Goal: Transaction & Acquisition: Purchase product/service

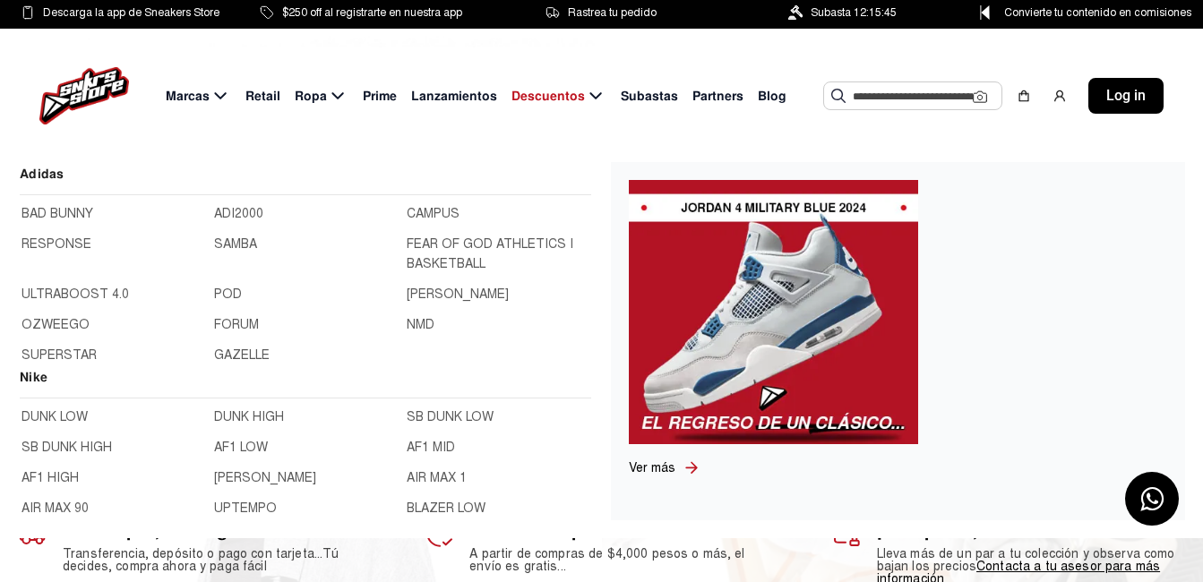
click at [210, 94] on span "Marcas" at bounding box center [188, 96] width 44 height 19
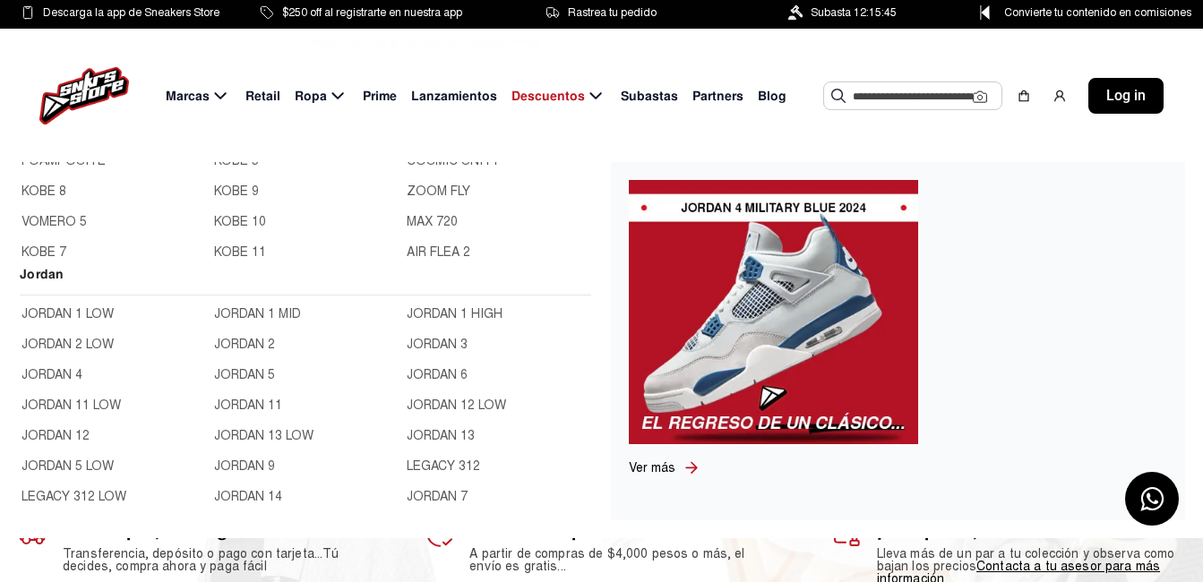
scroll to position [627, 0]
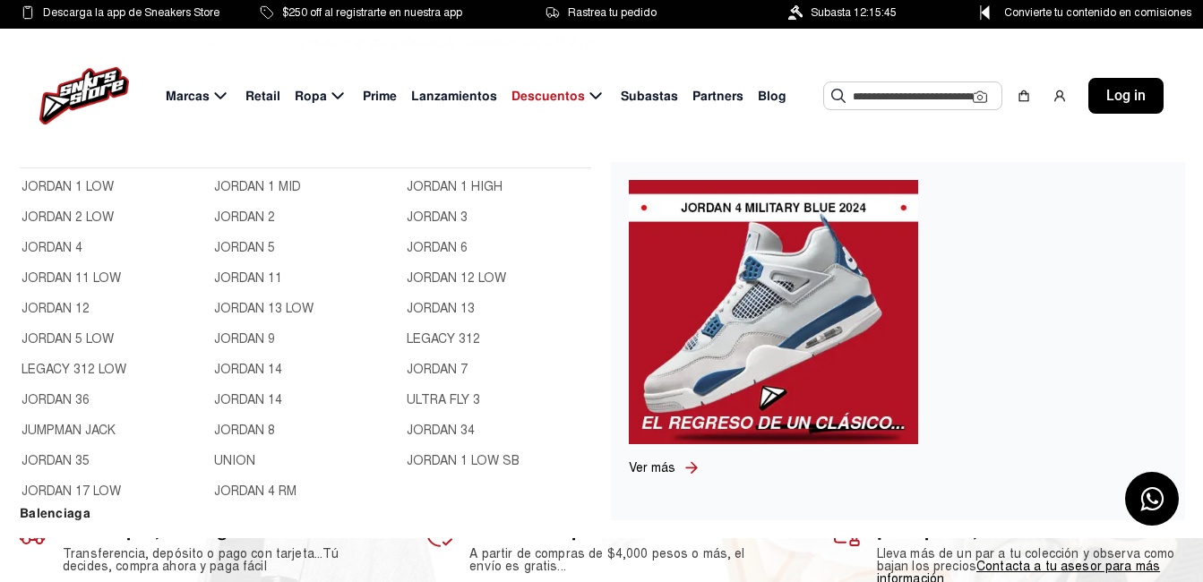
click at [100, 197] on link "JORDAN 1 LOW" at bounding box center [112, 187] width 182 height 20
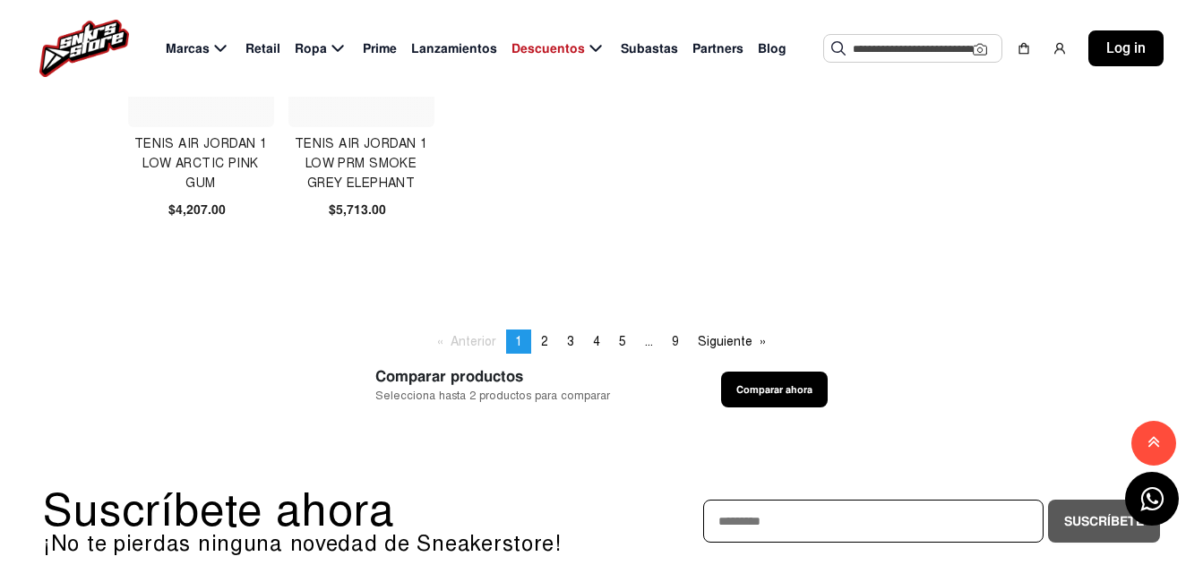
scroll to position [1254, 0]
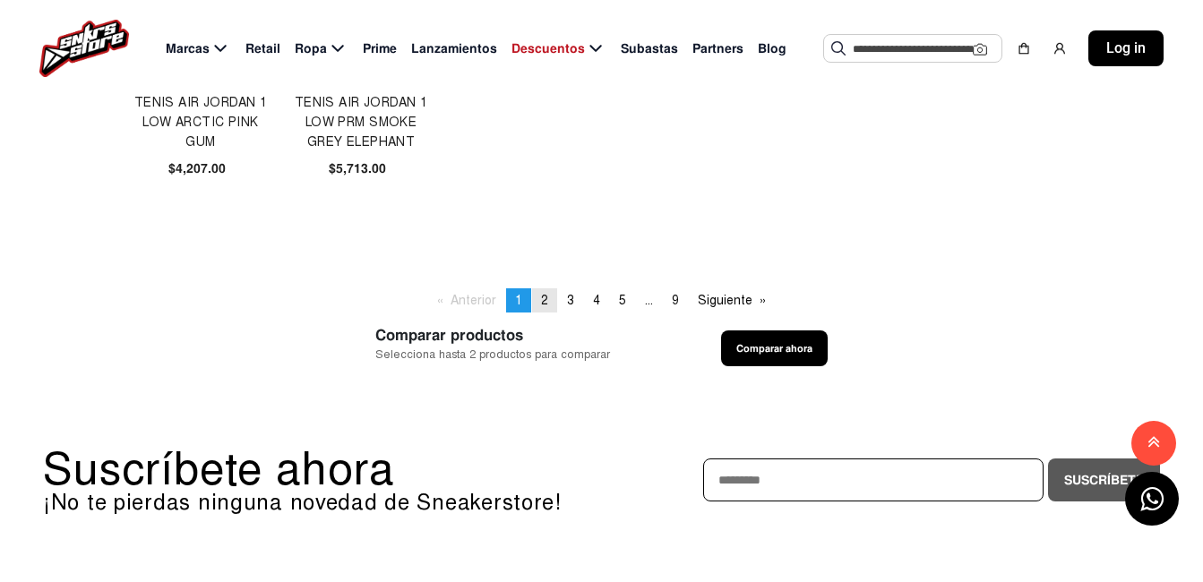
click at [544, 300] on span "2" at bounding box center [544, 300] width 7 height 15
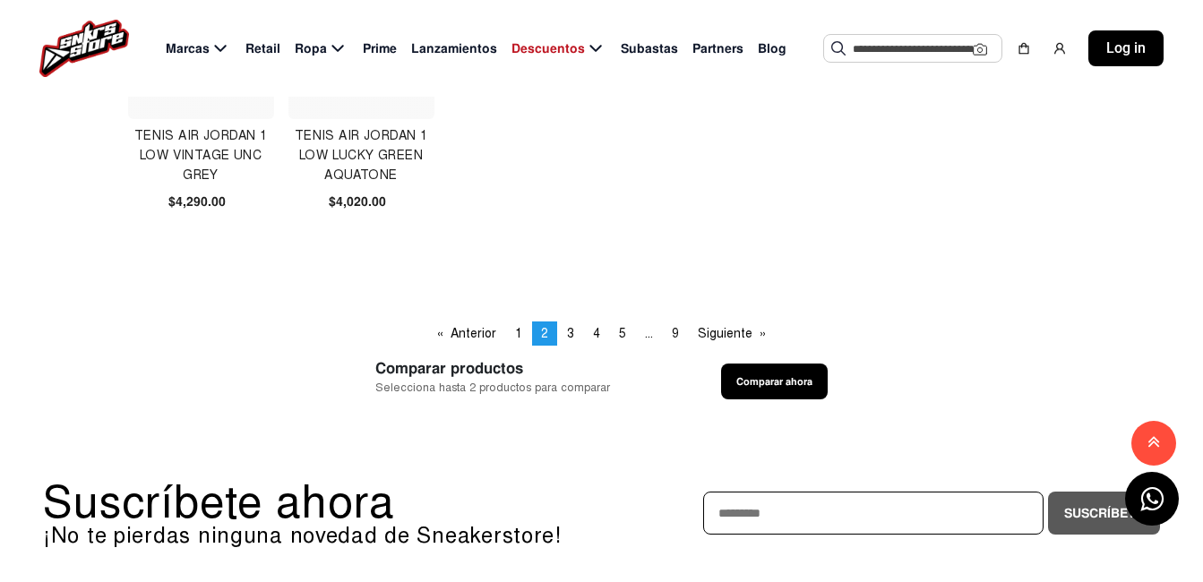
scroll to position [1343, 0]
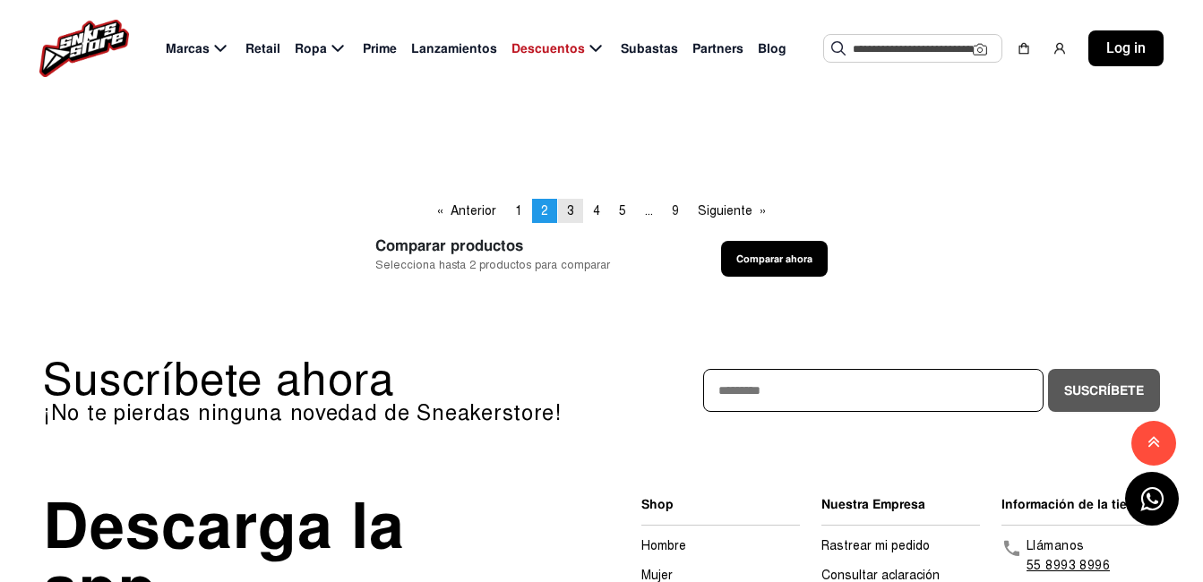
click at [569, 212] on span "3" at bounding box center [570, 210] width 7 height 15
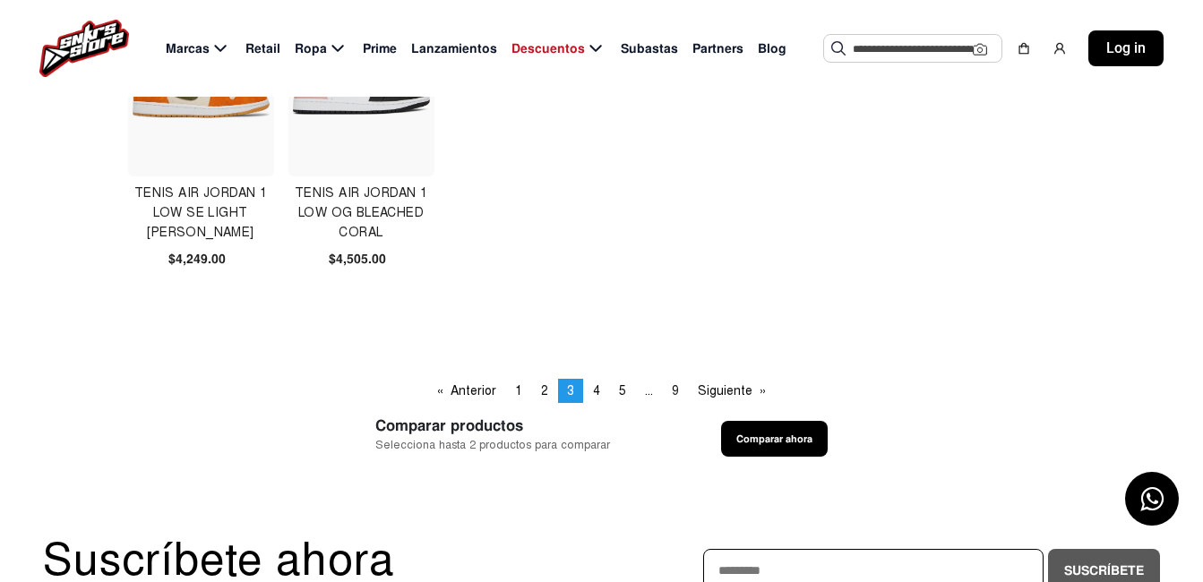
scroll to position [1164, 0]
click at [595, 388] on span "4" at bounding box center [596, 389] width 7 height 15
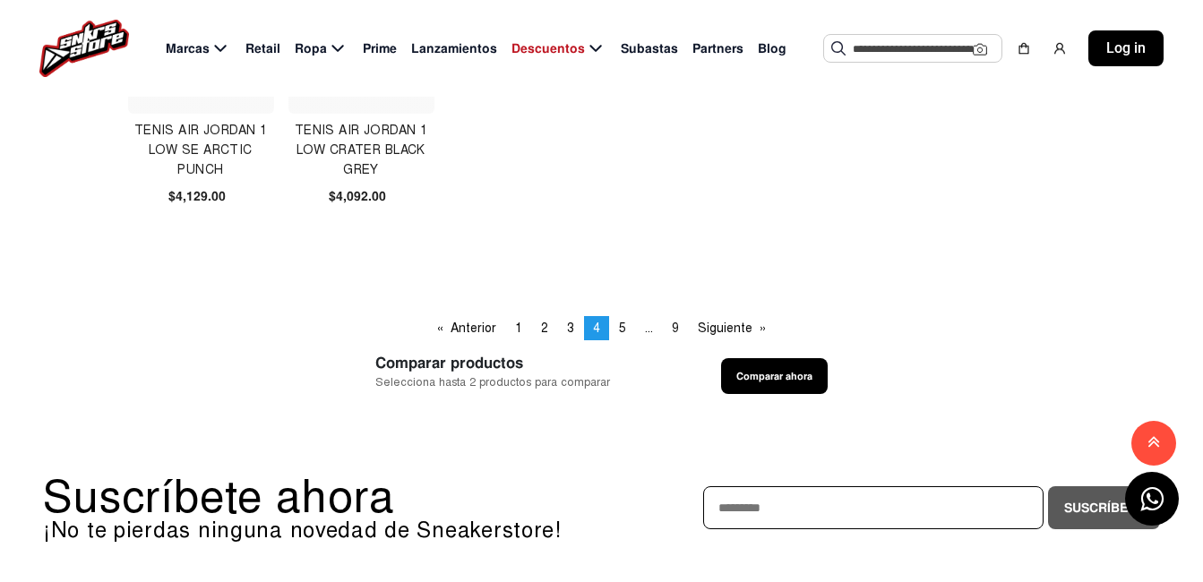
scroll to position [1254, 0]
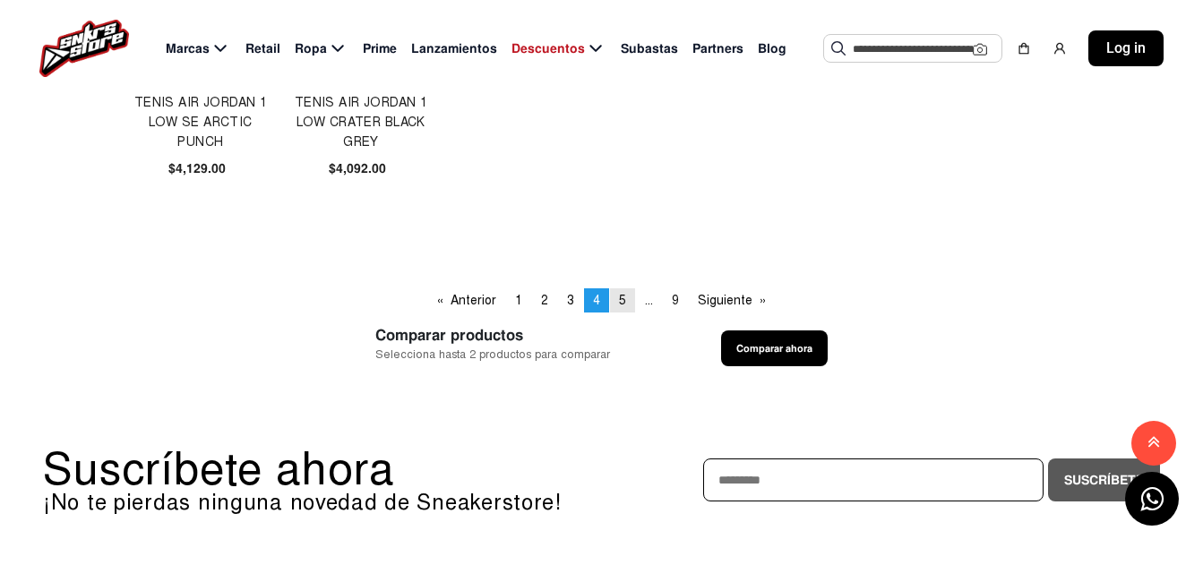
click at [620, 304] on span "5" at bounding box center [622, 300] width 7 height 15
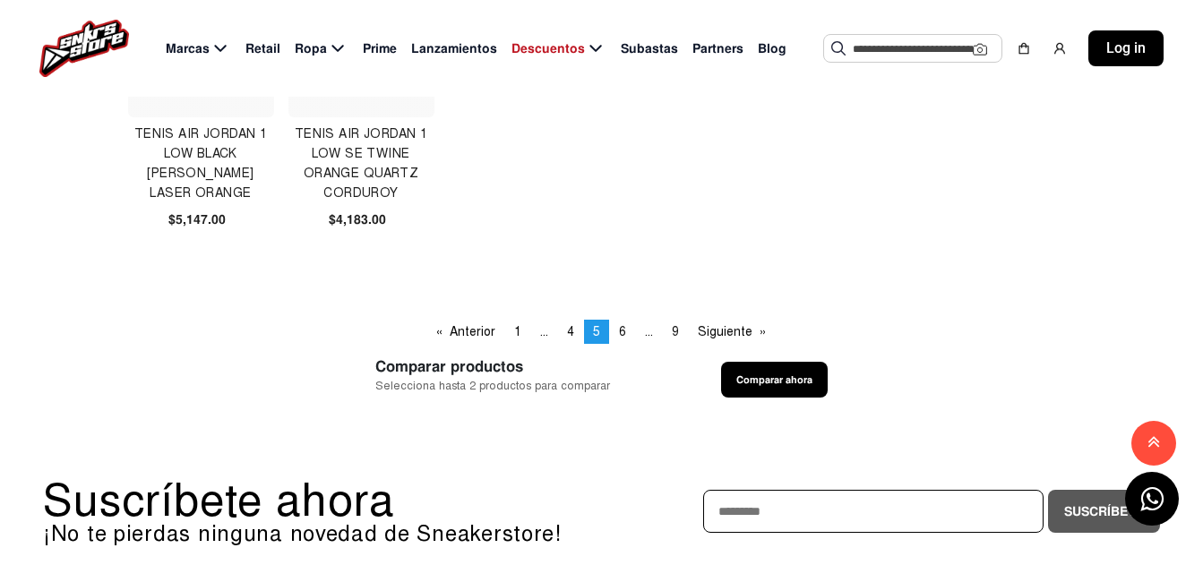
scroll to position [1254, 0]
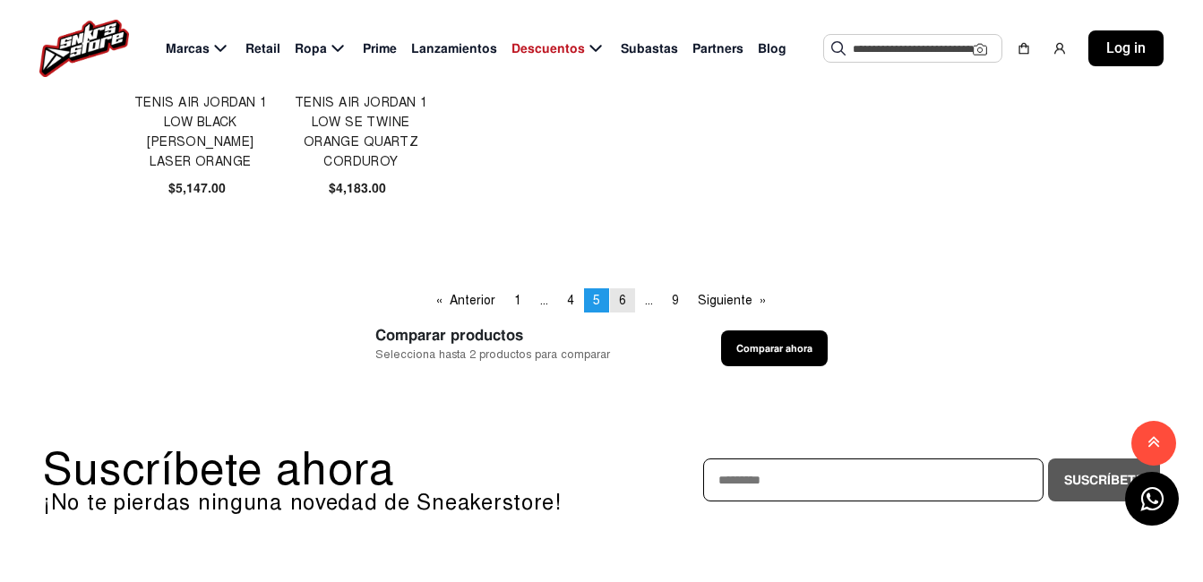
click at [620, 304] on span "6" at bounding box center [622, 300] width 7 height 15
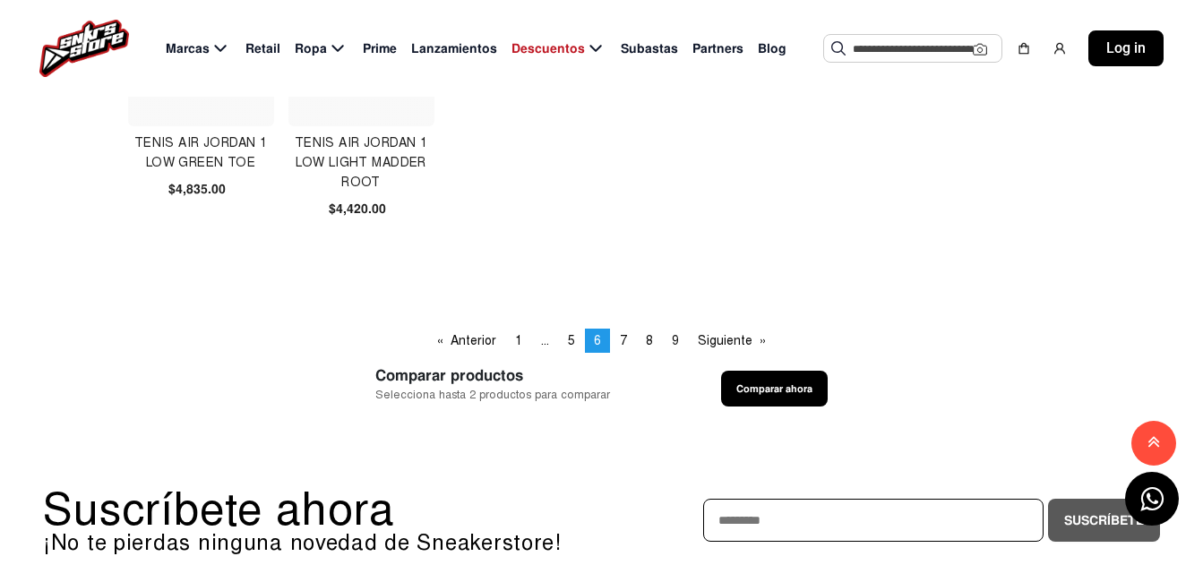
scroll to position [1254, 0]
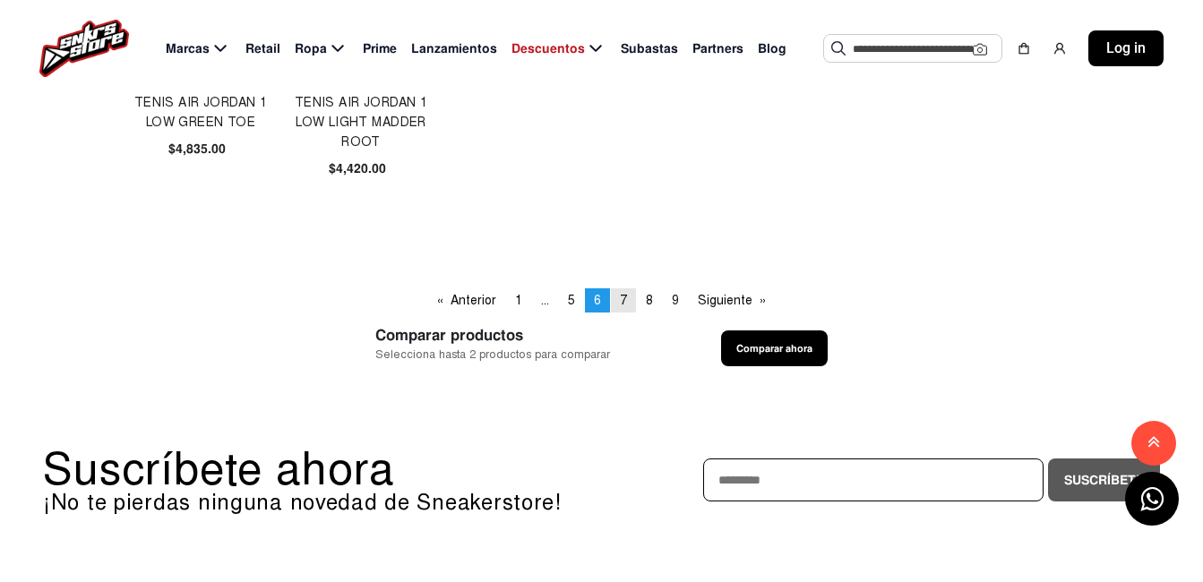
click at [620, 303] on link "page 7" at bounding box center [623, 300] width 25 height 24
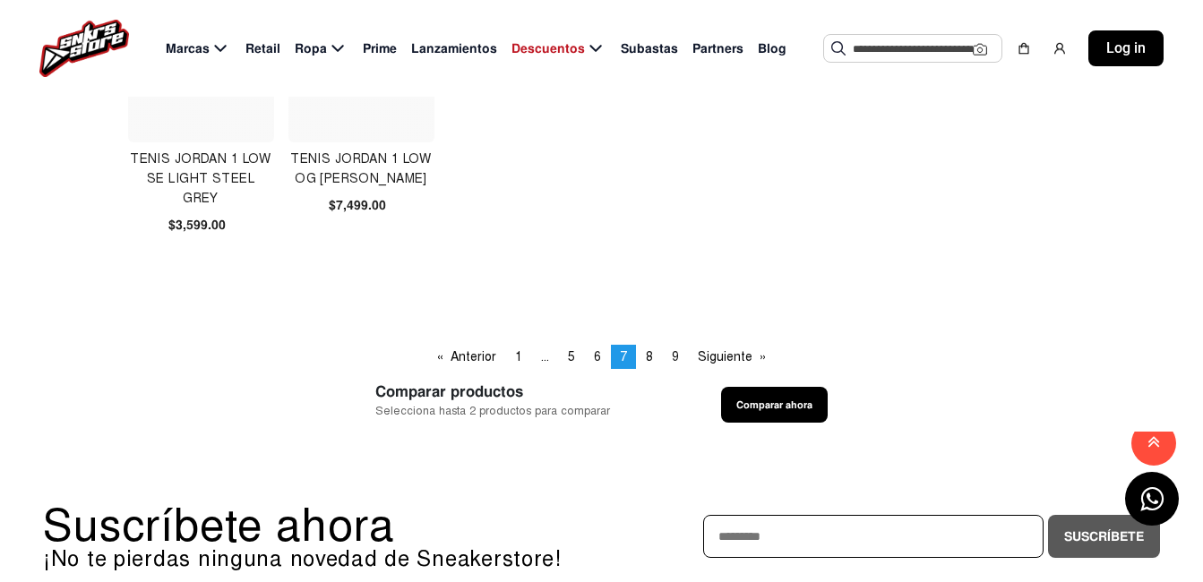
scroll to position [1254, 0]
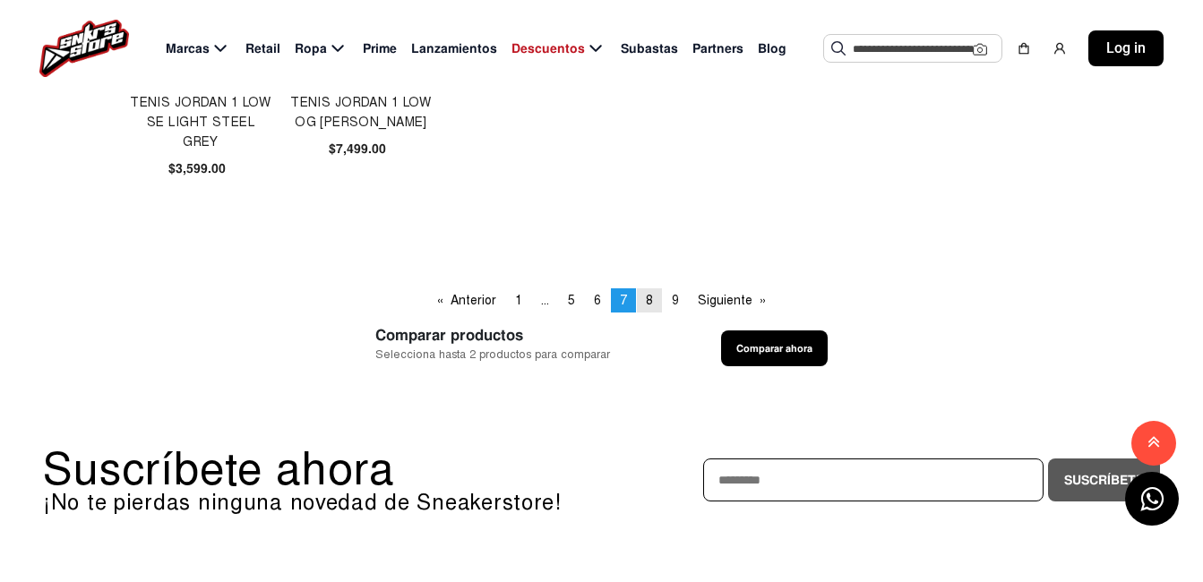
click at [653, 301] on span "8" at bounding box center [649, 300] width 7 height 15
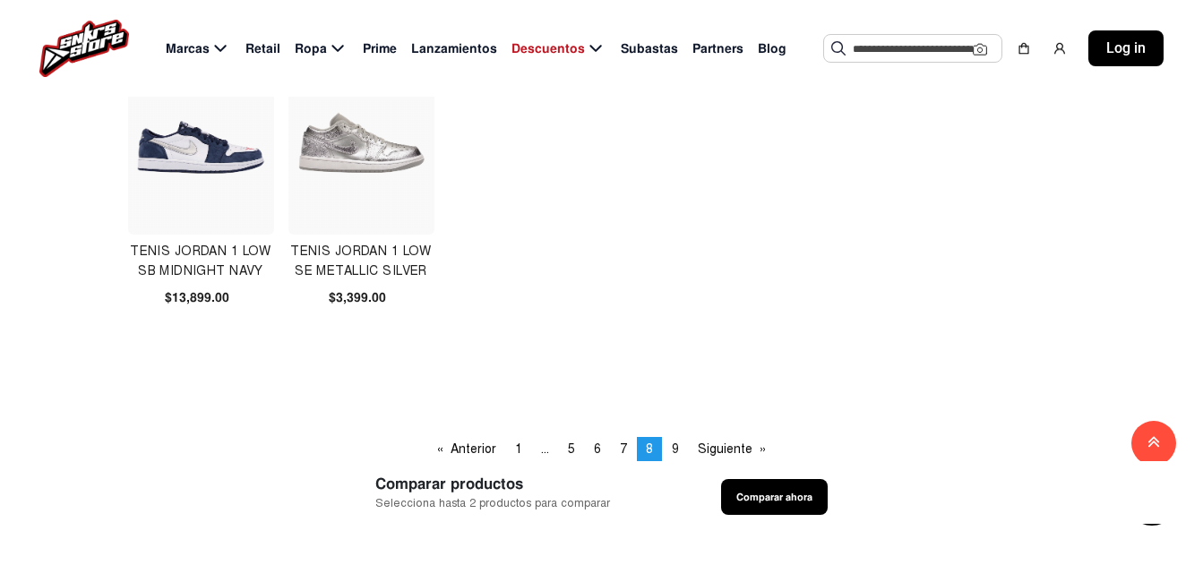
scroll to position [1164, 0]
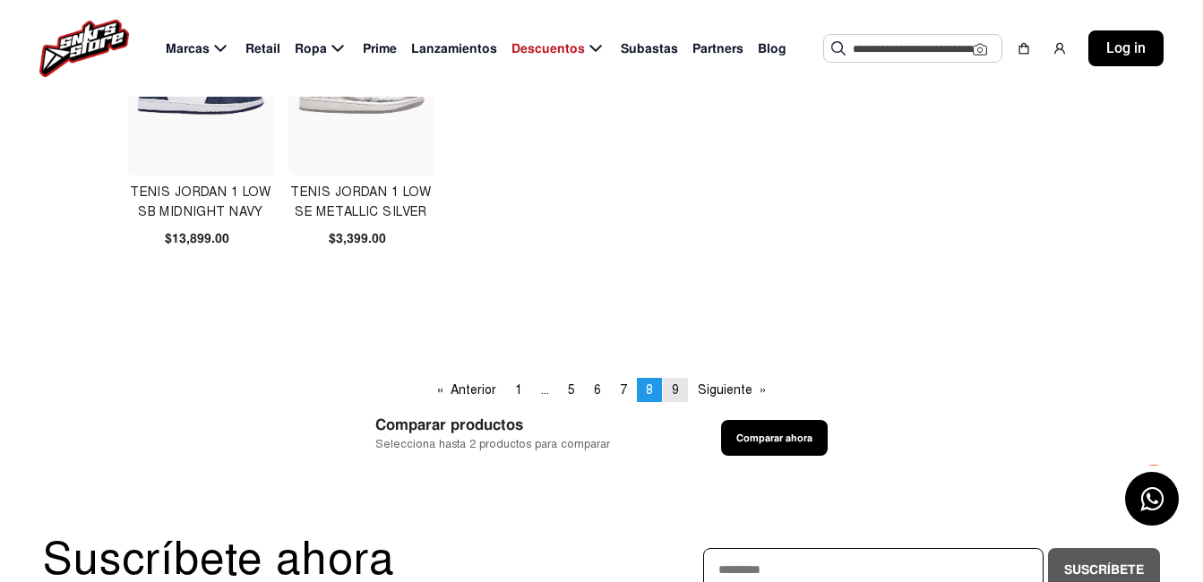
click at [674, 390] on span "9" at bounding box center [675, 389] width 7 height 15
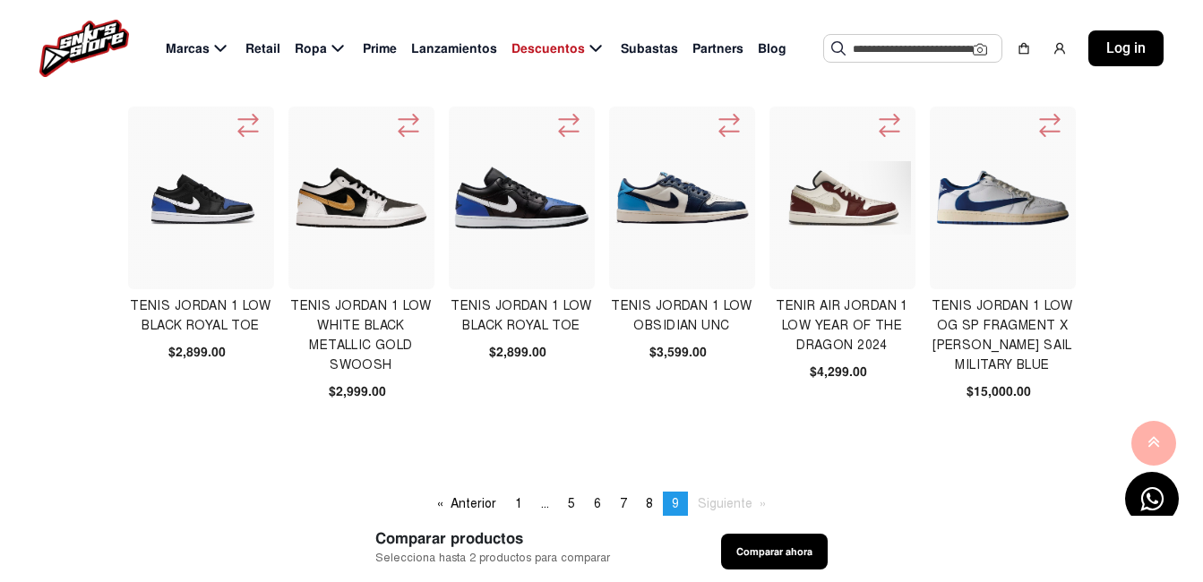
scroll to position [806, 0]
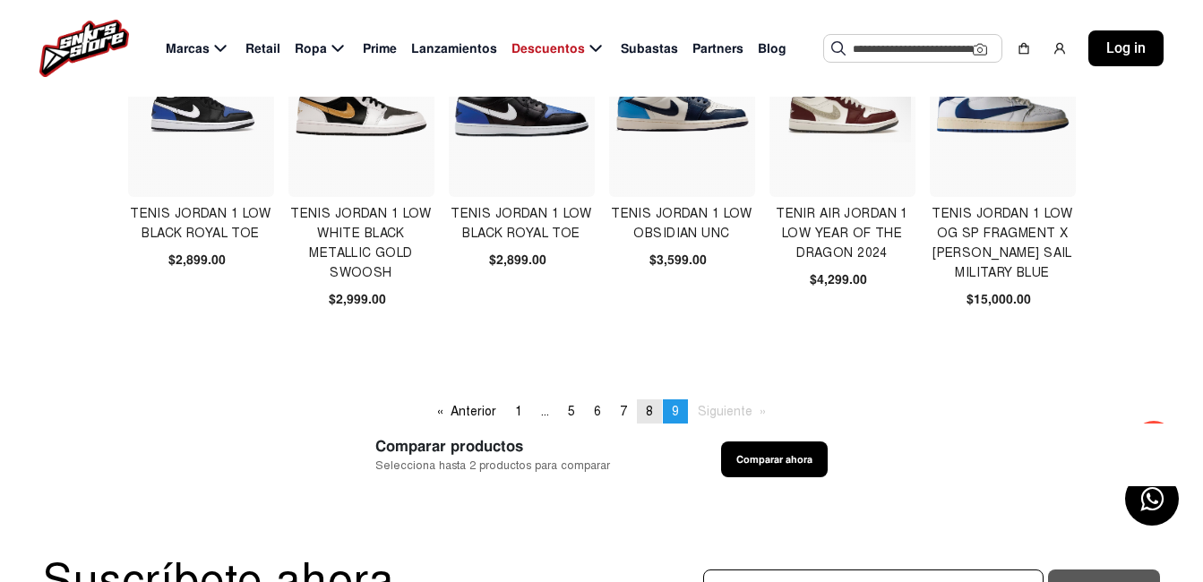
click at [649, 407] on span "8" at bounding box center [649, 411] width 7 height 15
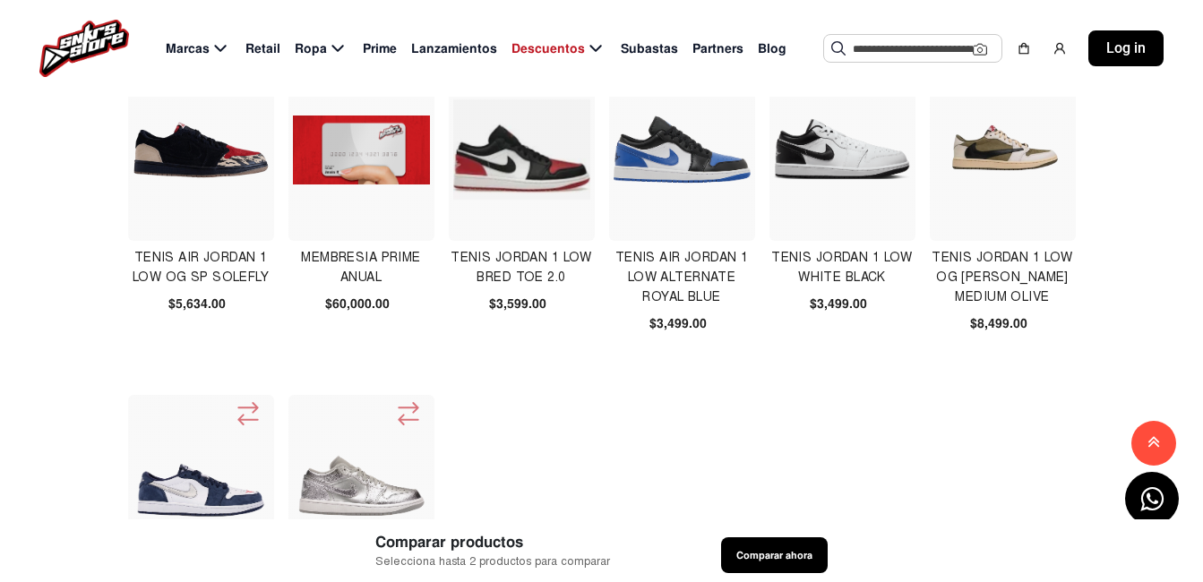
scroll to position [627, 0]
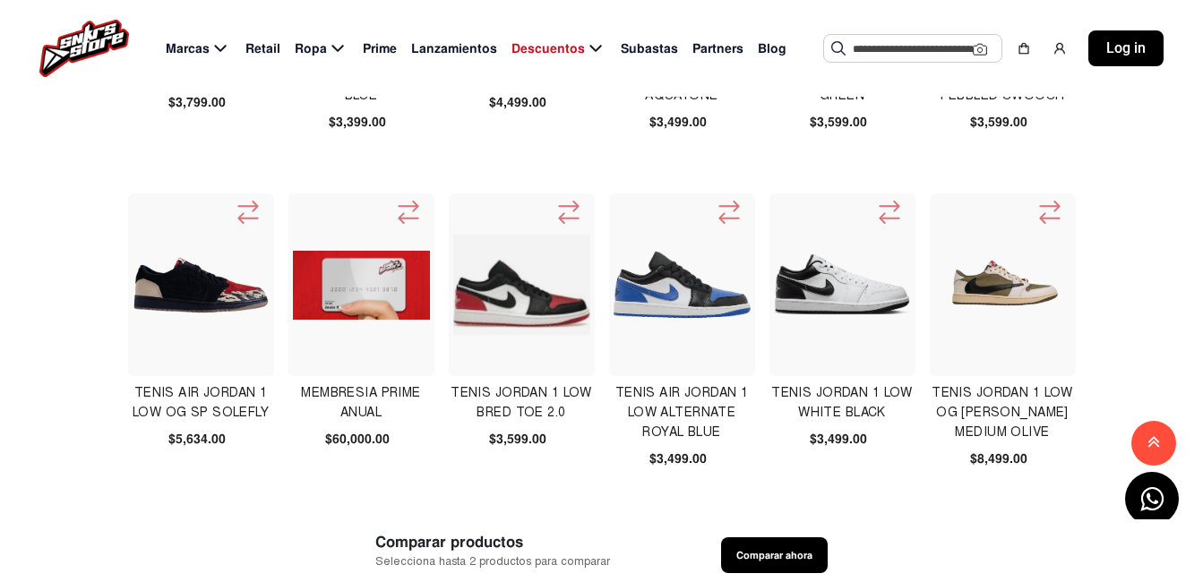
click at [1013, 301] on img at bounding box center [1003, 285] width 138 height 138
